Goal: Task Accomplishment & Management: Manage account settings

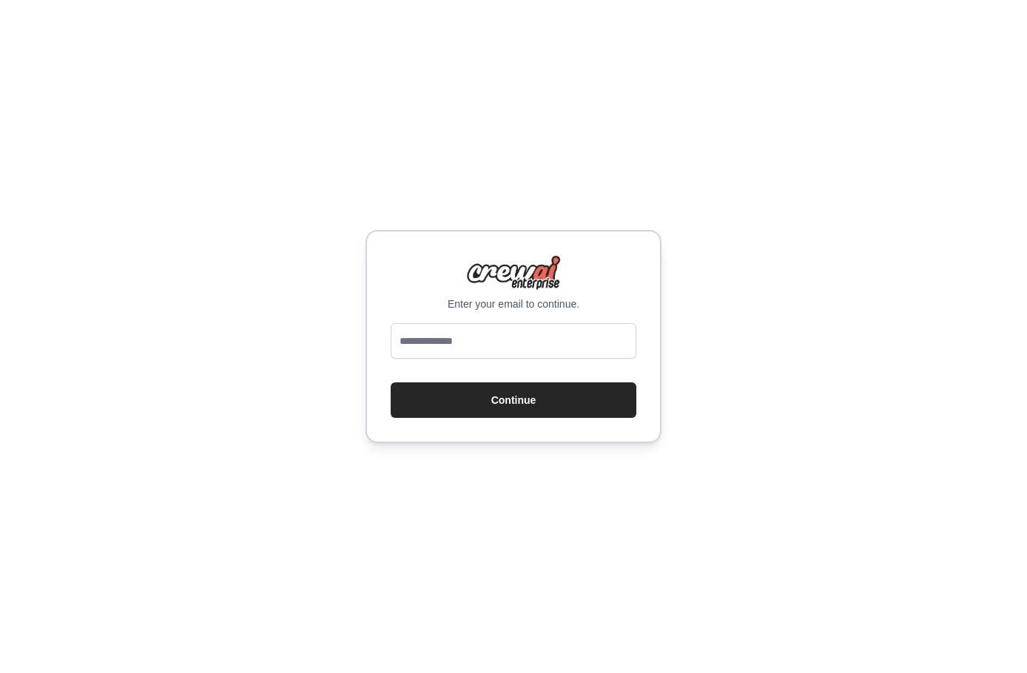
click at [490, 367] on form "Continue" at bounding box center [514, 370] width 246 height 95
click at [511, 345] on input "email" at bounding box center [514, 341] width 246 height 36
type input "**********"
click at [524, 411] on button "Continue" at bounding box center [514, 401] width 246 height 36
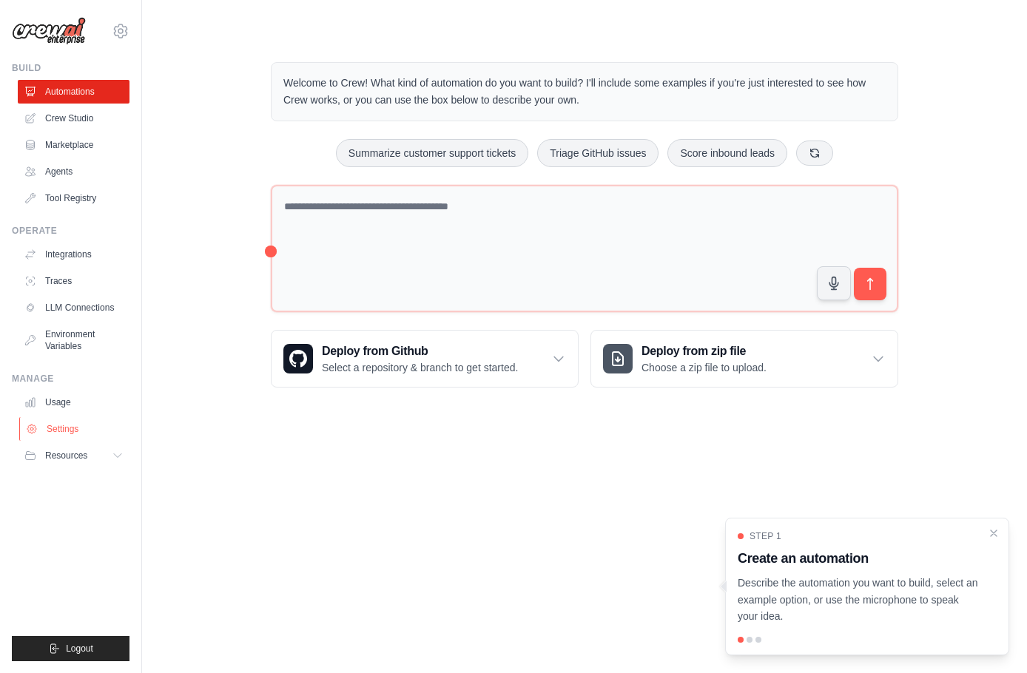
drag, startPoint x: 73, startPoint y: 434, endPoint x: 81, endPoint y: 423, distance: 13.8
click at [73, 434] on link "Settings" at bounding box center [75, 429] width 112 height 24
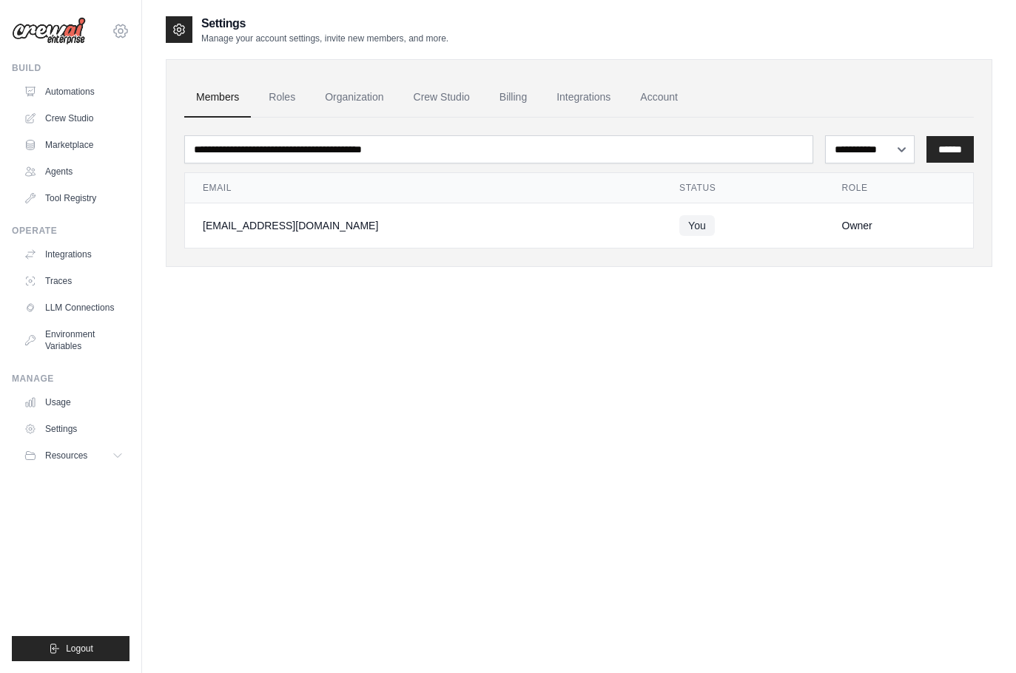
click at [124, 24] on icon at bounding box center [121, 31] width 18 height 18
click at [124, 110] on link "Settings" at bounding box center [121, 100] width 130 height 27
click at [651, 98] on link "Account" at bounding box center [658, 98] width 61 height 40
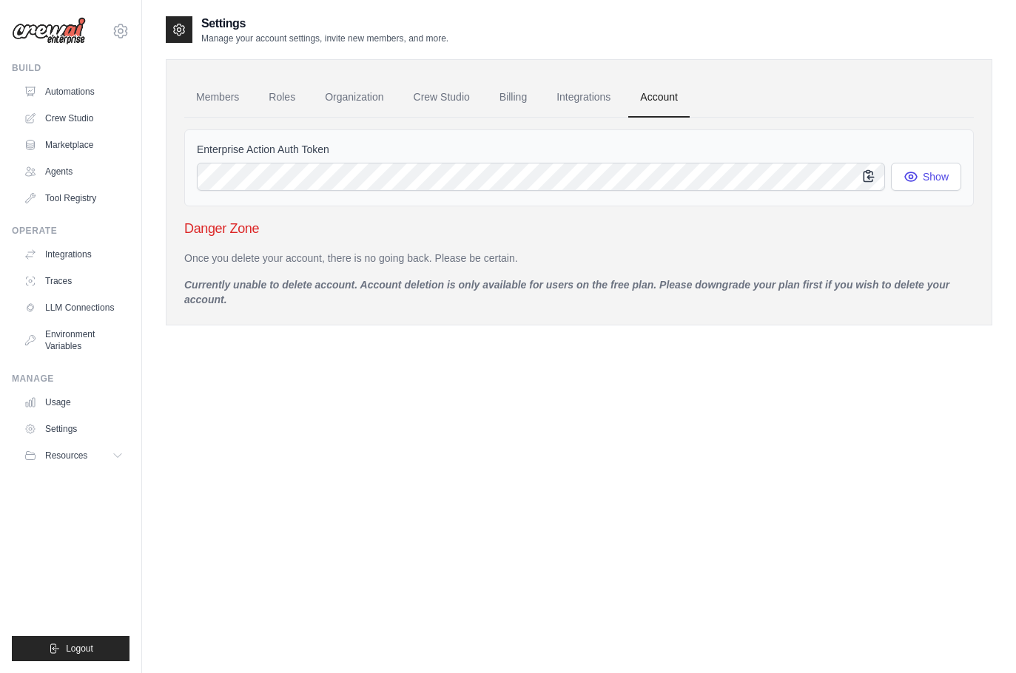
click at [873, 178] on icon "button" at bounding box center [869, 176] width 10 height 11
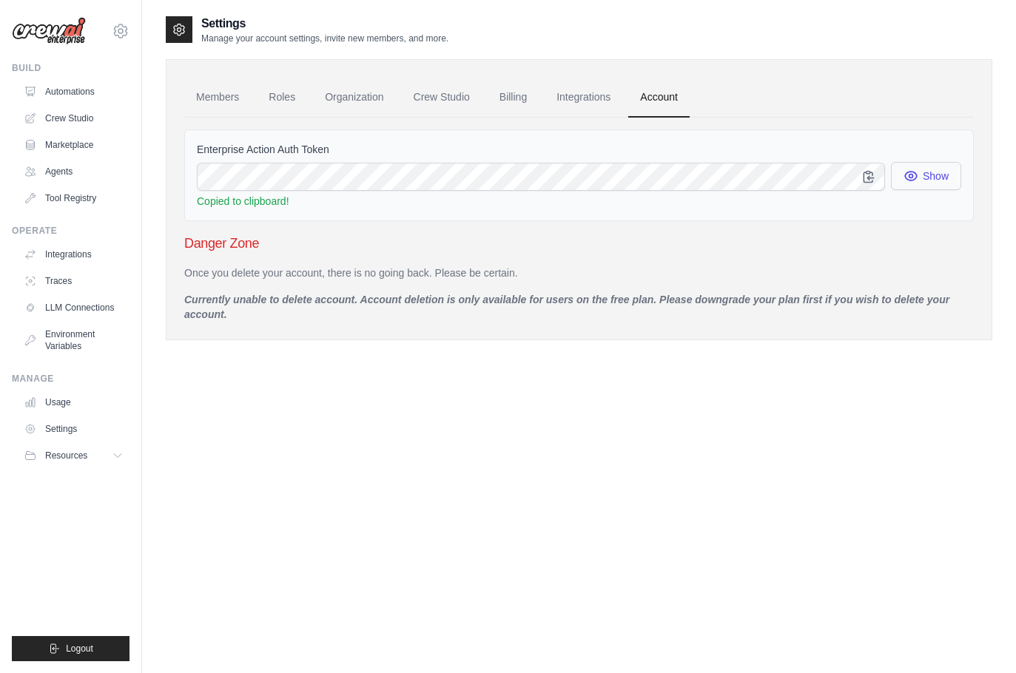
click at [911, 175] on icon "button" at bounding box center [911, 177] width 4 height 4
